Goal: Submit feedback/report problem

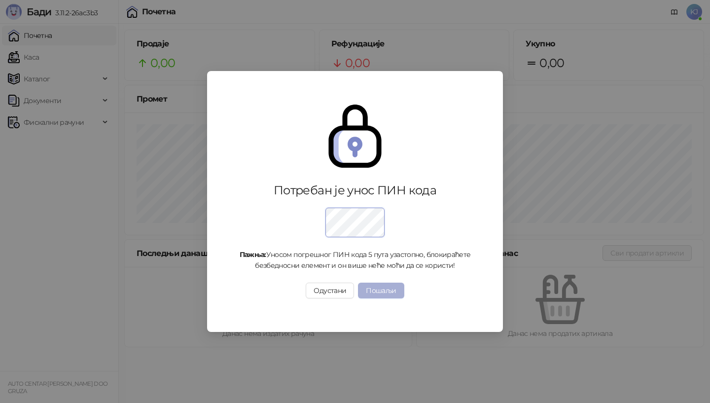
click at [372, 293] on button "Пошаљи" at bounding box center [381, 291] width 46 height 16
click at [326, 292] on button "Одустани" at bounding box center [330, 291] width 48 height 16
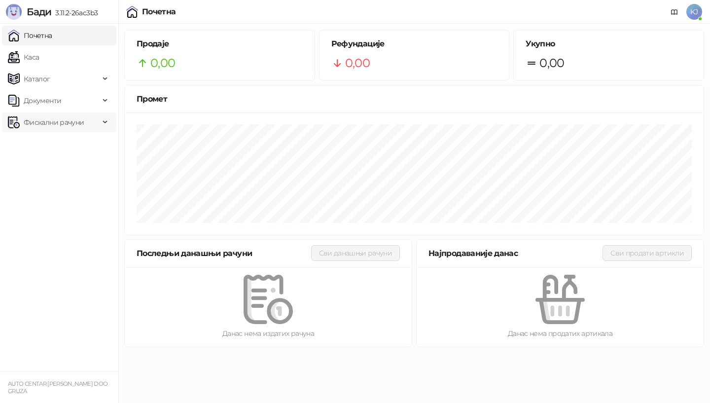
click at [46, 121] on span "Фискални рачуни" at bounding box center [54, 122] width 60 height 20
